Goal: Task Accomplishment & Management: Complete application form

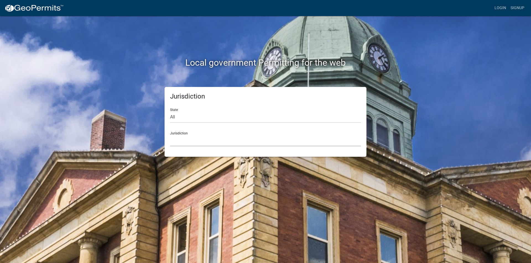
click at [200, 145] on select "[GEOGRAPHIC_DATA], [US_STATE] [GEOGRAPHIC_DATA], [US_STATE][PERSON_NAME][GEOGRA…" at bounding box center [265, 140] width 191 height 11
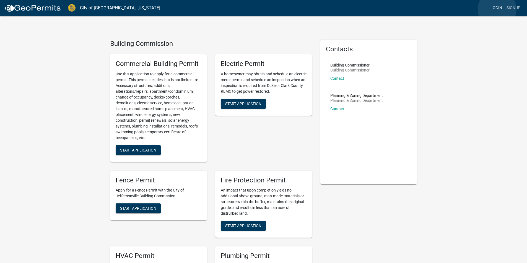
click at [497, 9] on link "Login" at bounding box center [496, 8] width 16 height 11
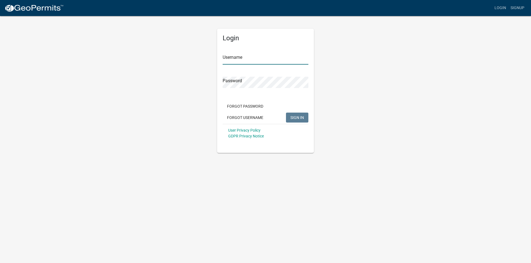
type input "[PERSON_NAME][EMAIL_ADDRESS][DOMAIN_NAME]"
click at [292, 115] on span "SIGN IN" at bounding box center [297, 117] width 14 height 4
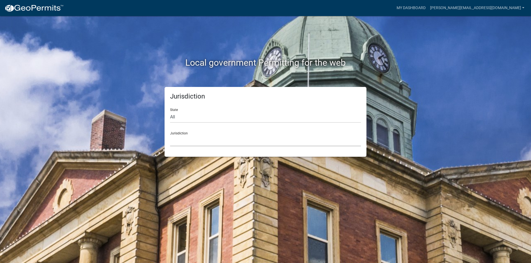
click at [198, 146] on select "[GEOGRAPHIC_DATA], [US_STATE] [GEOGRAPHIC_DATA], [US_STATE][PERSON_NAME][GEOGRA…" at bounding box center [265, 140] width 191 height 11
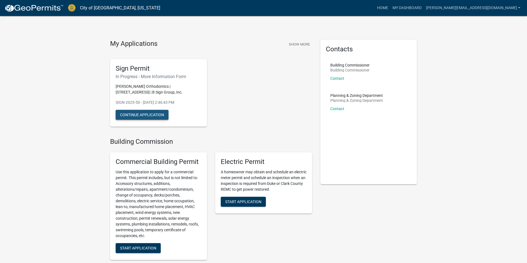
click at [154, 116] on button "Continue Application" at bounding box center [142, 115] width 53 height 10
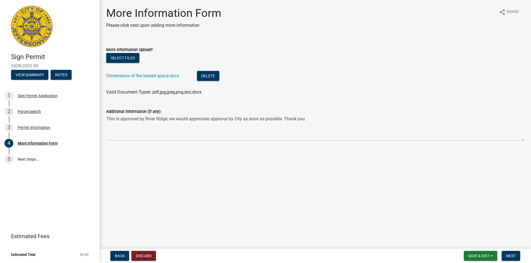
click at [246, 209] on main "More Information Form Please click next upon adding more information share Shar…" at bounding box center [315, 123] width 431 height 247
click at [480, 258] on span "Save & Exit" at bounding box center [478, 256] width 21 height 4
click at [467, 238] on button "Save & Exit" at bounding box center [475, 241] width 44 height 13
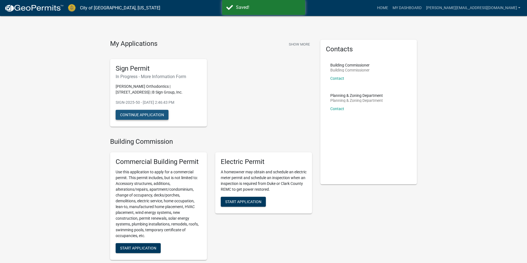
click at [157, 115] on button "Continue Application" at bounding box center [142, 115] width 53 height 10
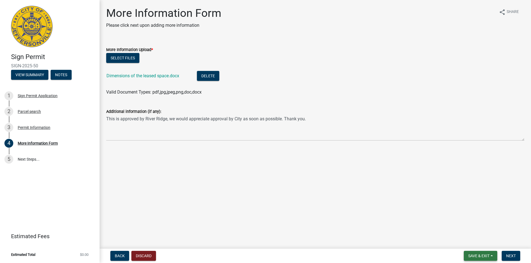
click at [485, 258] on span "Save & Exit" at bounding box center [478, 256] width 21 height 4
click at [473, 243] on button "Save & Exit" at bounding box center [475, 241] width 44 height 13
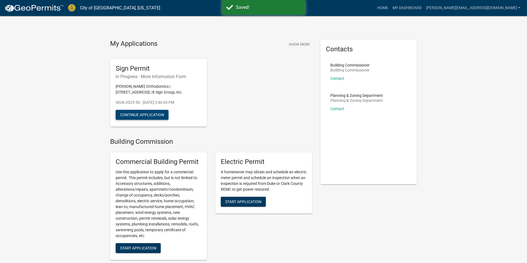
click at [152, 116] on button "Continue Application" at bounding box center [142, 115] width 53 height 10
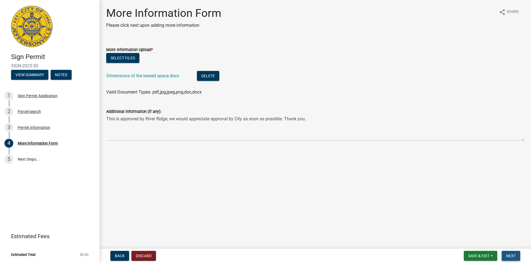
click at [507, 260] on button "Next" at bounding box center [510, 256] width 19 height 10
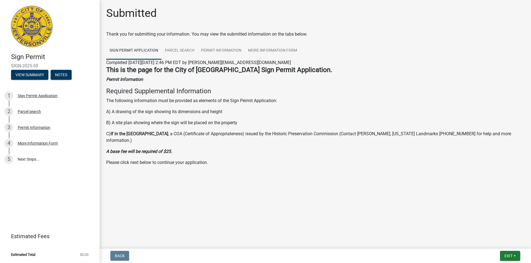
drag, startPoint x: 40, startPoint y: 67, endPoint x: 4, endPoint y: 66, distance: 36.2
click at [4, 66] on header "Sign Permit SIGN-2025-50 View Summary Notes" at bounding box center [50, 43] width 100 height 86
copy span "SIGN-2025-50"
